Goal: Obtain resource: Download file/media

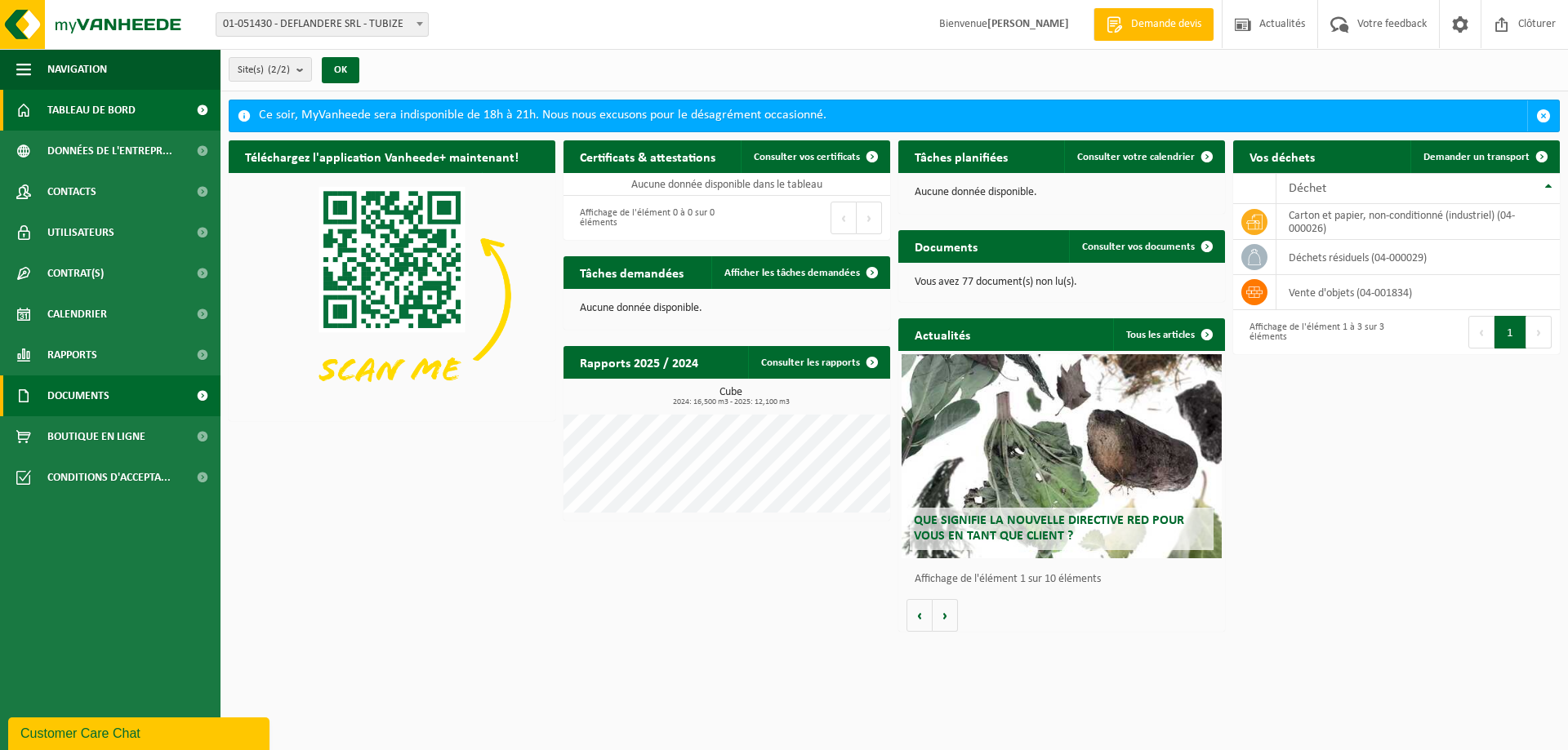
click at [109, 396] on span "Documents" at bounding box center [78, 396] width 62 height 41
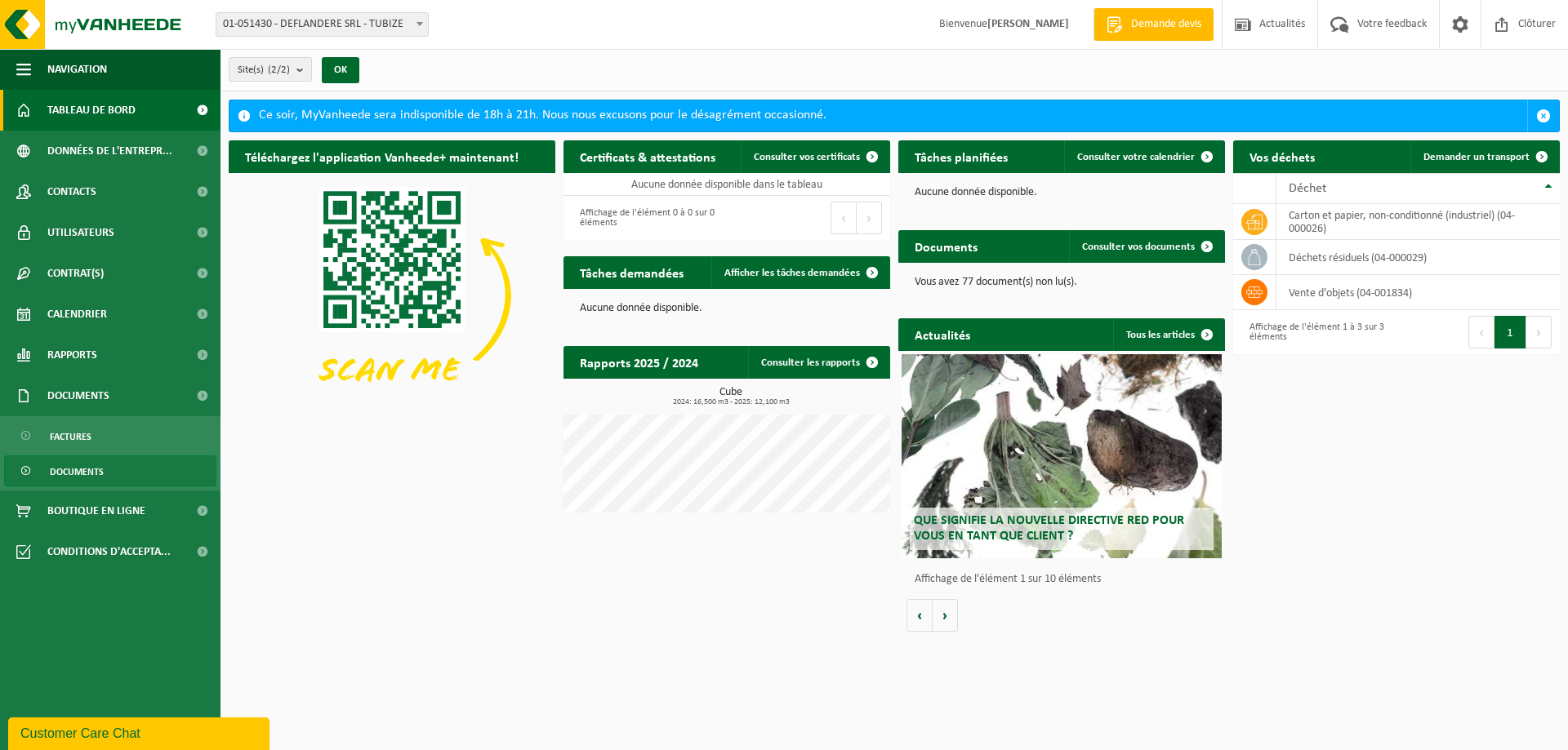
click at [102, 471] on span "Documents" at bounding box center [77, 471] width 54 height 31
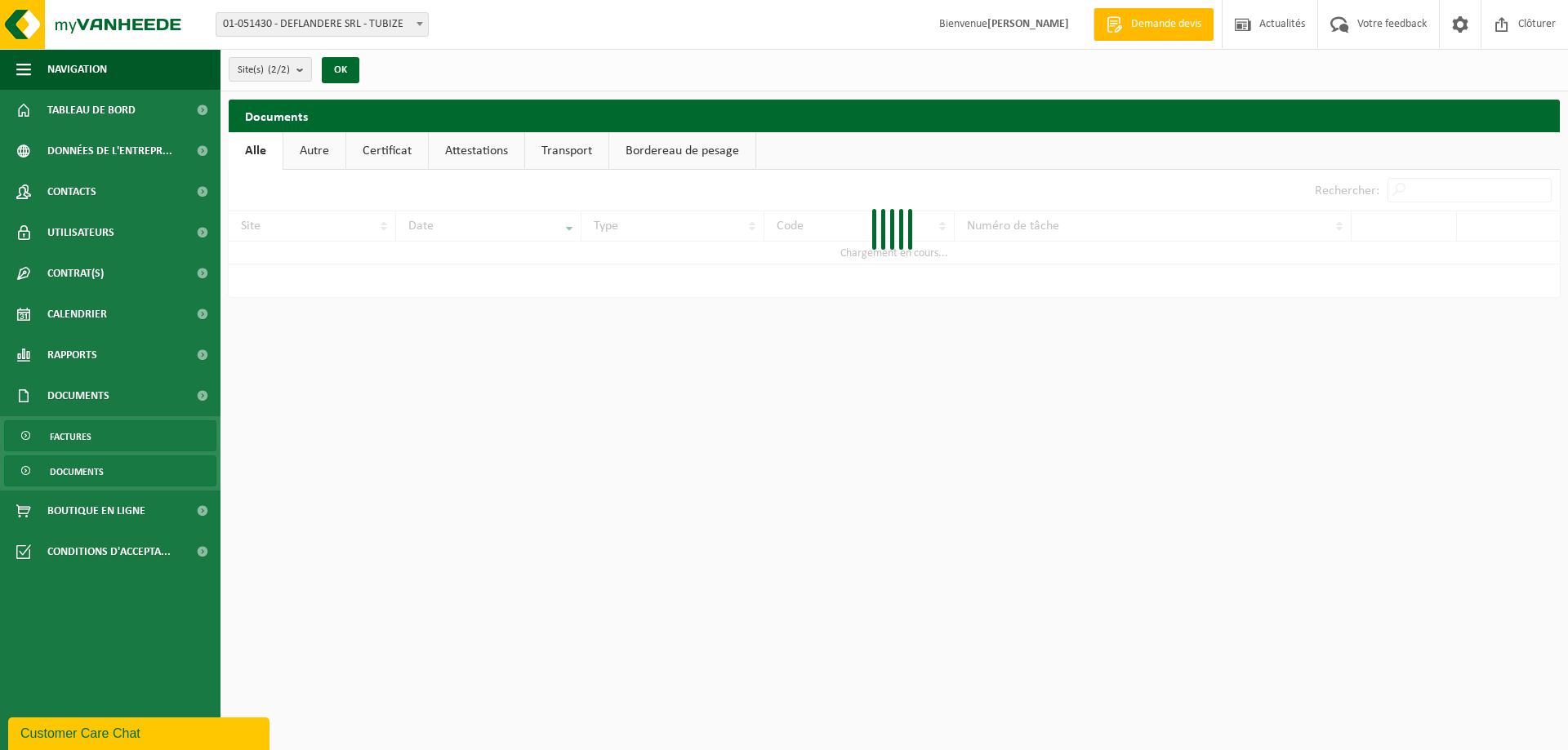
click at [91, 434] on span "Factures" at bounding box center [70, 436] width 42 height 31
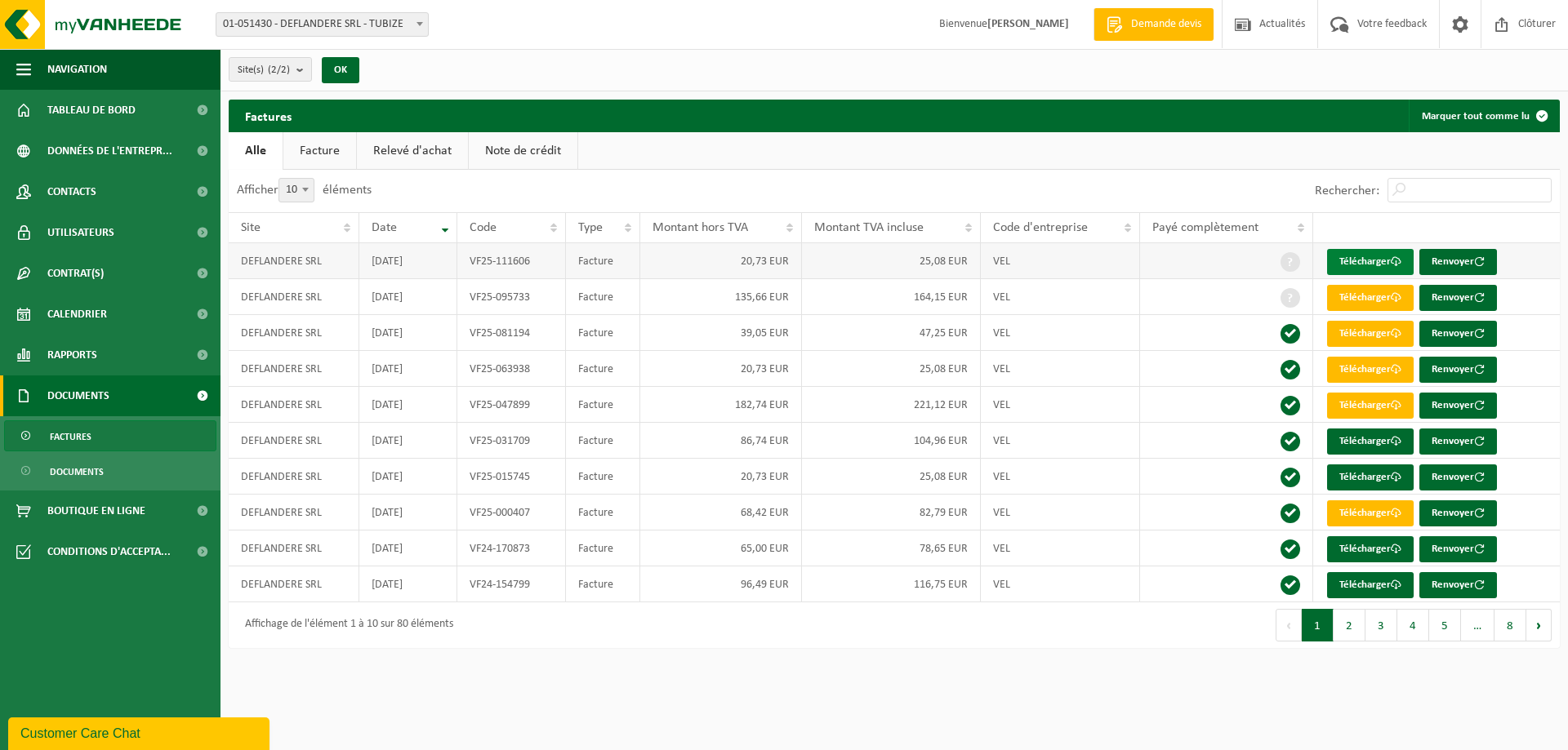
click at [1371, 259] on link "Télécharger" at bounding box center [1370, 262] width 86 height 26
